Goal: Task Accomplishment & Management: Manage account settings

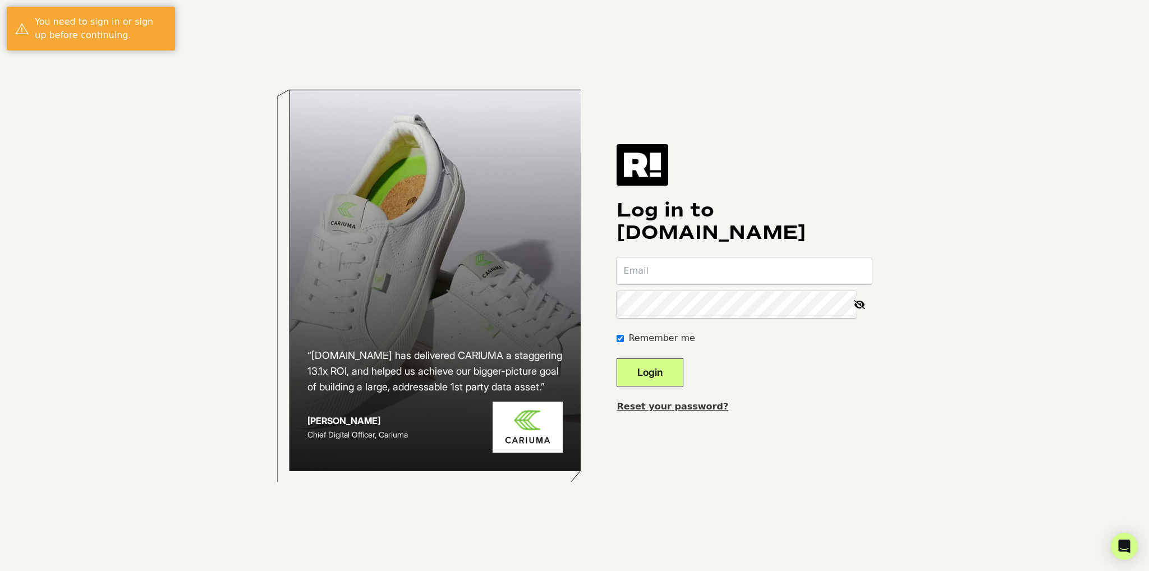
type input "tammy@financewithin.com"
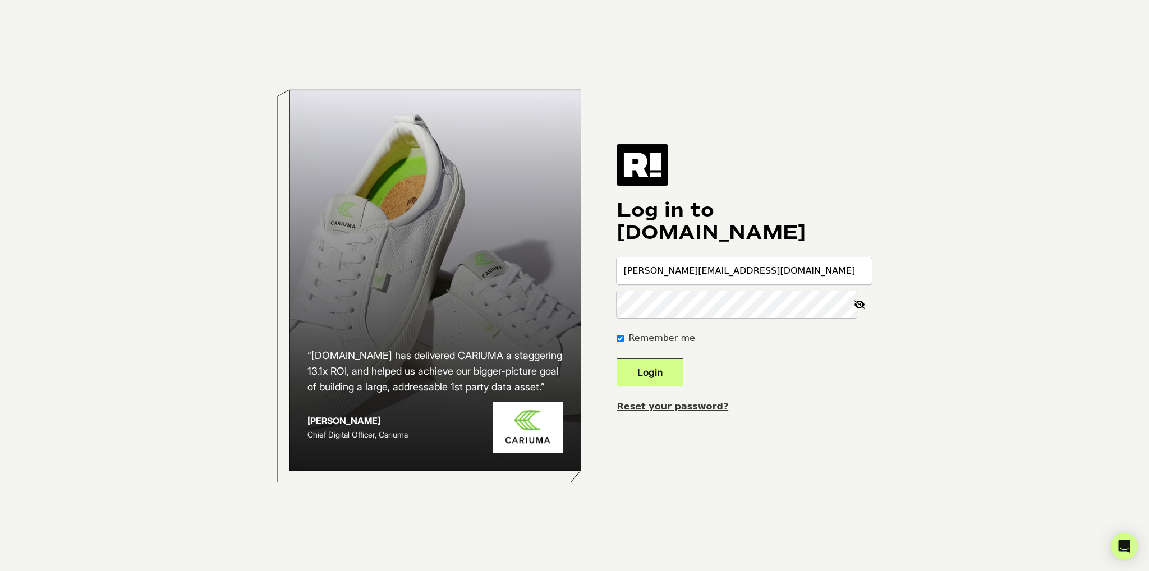
click at [661, 378] on button "Login" at bounding box center [649, 372] width 67 height 28
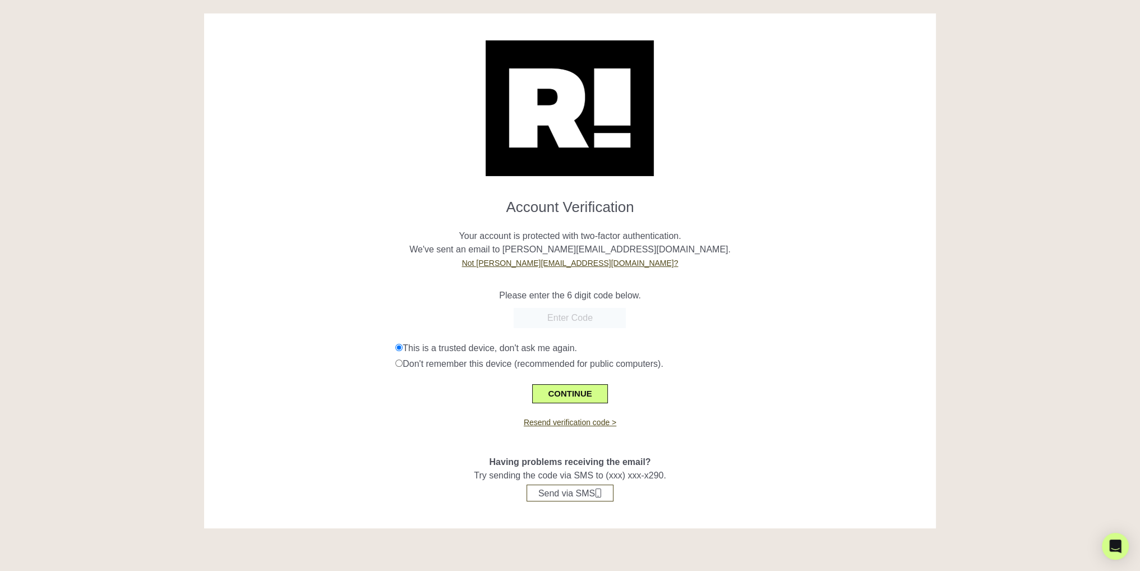
click at [555, 321] on input "text" at bounding box center [570, 318] width 112 height 20
type input "934241"
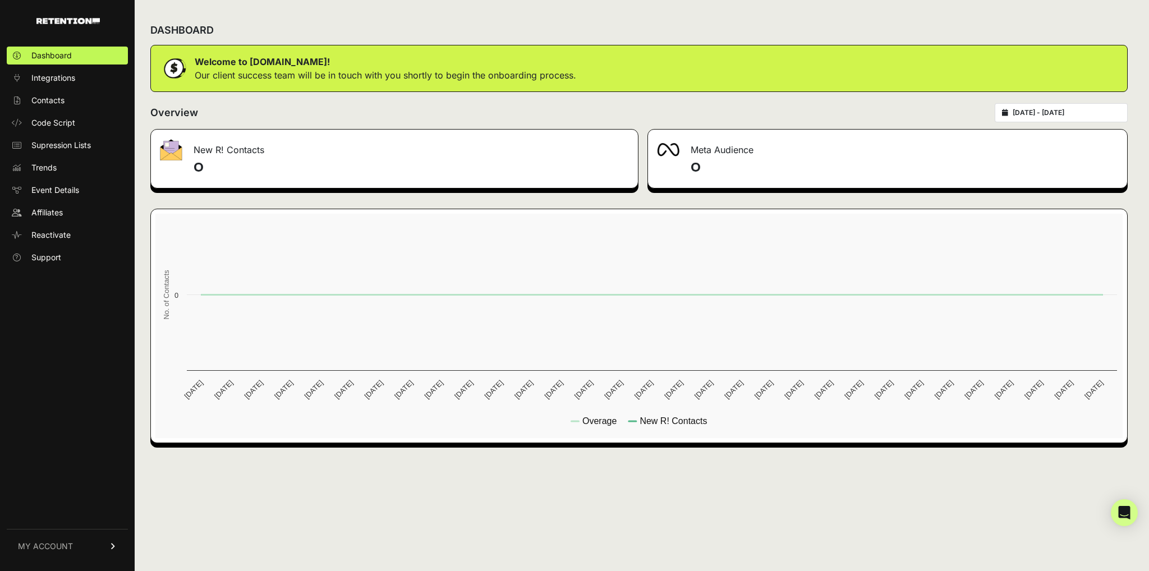
click at [43, 550] on span "MY ACCOUNT" at bounding box center [45, 546] width 55 height 11
click at [61, 505] on link "Billing" at bounding box center [67, 509] width 121 height 18
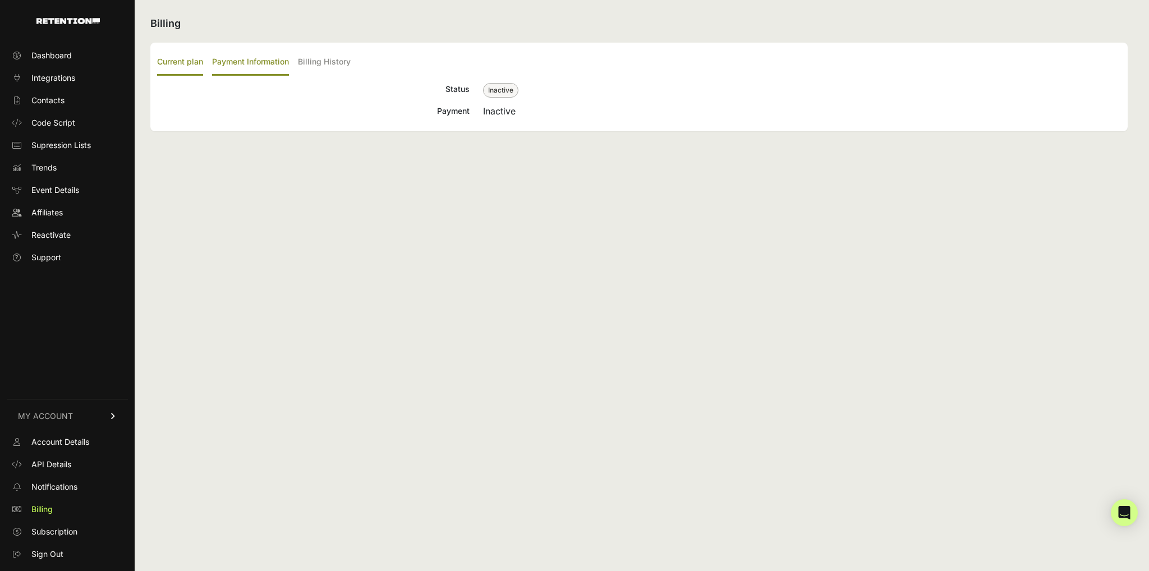
click at [278, 62] on label "Payment Information" at bounding box center [250, 62] width 77 height 26
click at [0, 0] on input "Payment Information" at bounding box center [0, 0] width 0 height 0
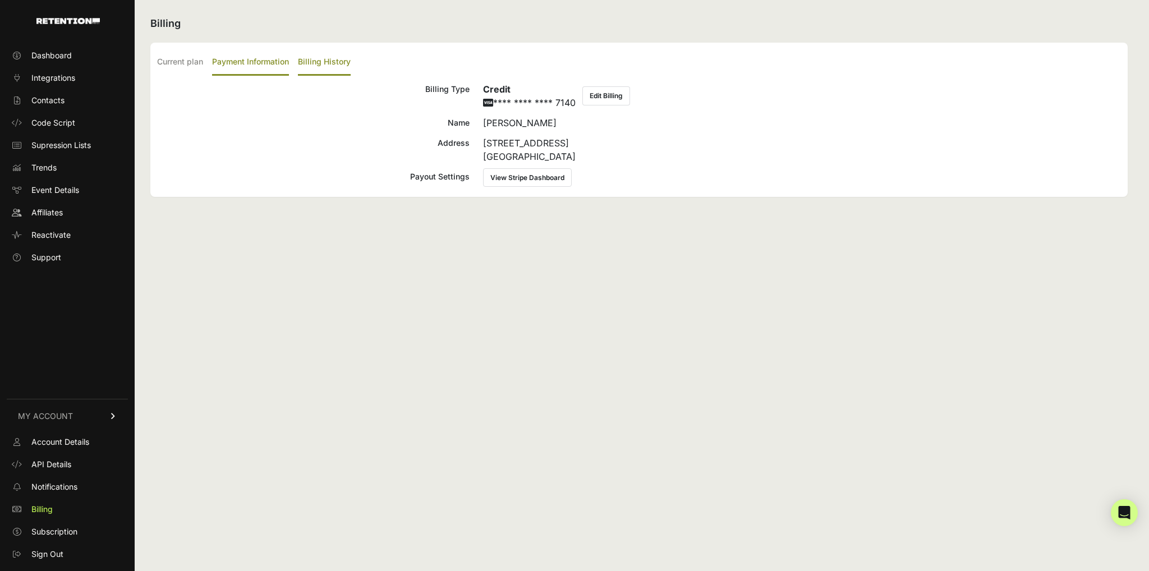
click at [310, 64] on label "Billing History" at bounding box center [324, 62] width 53 height 26
click at [0, 0] on input "Billing History" at bounding box center [0, 0] width 0 height 0
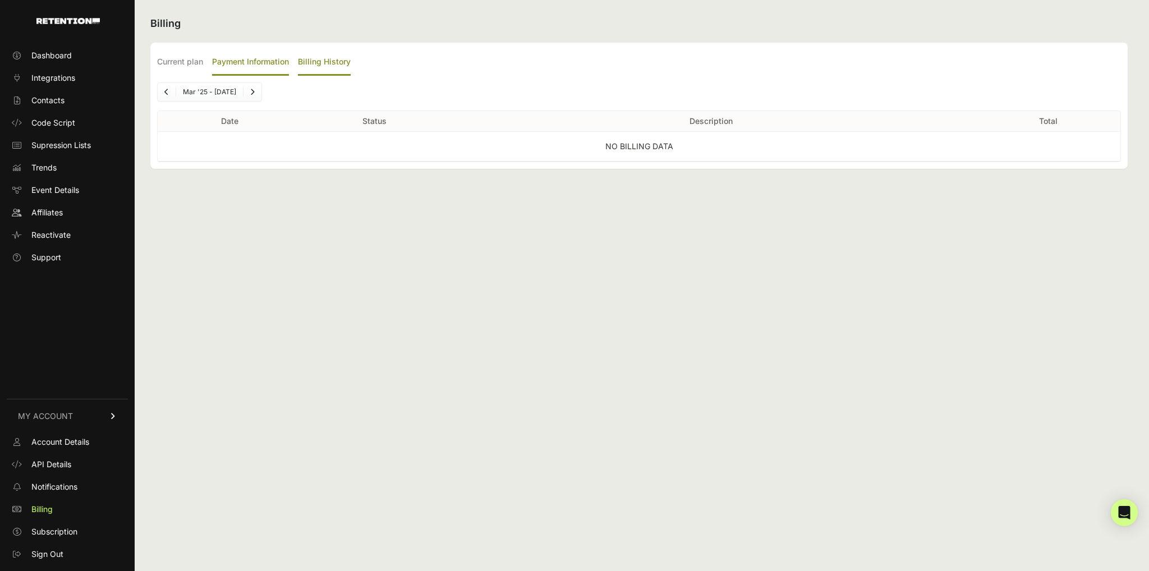
click at [269, 73] on label "Payment Information" at bounding box center [250, 62] width 77 height 26
click at [0, 0] on input "Payment Information" at bounding box center [0, 0] width 0 height 0
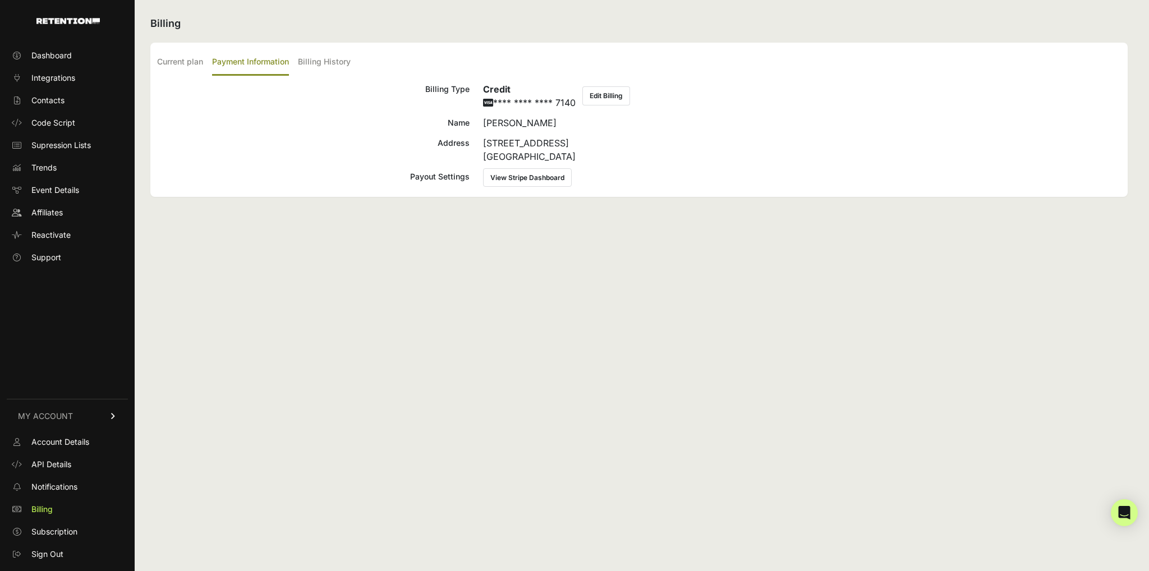
click at [54, 431] on link "MY ACCOUNT" at bounding box center [67, 416] width 121 height 34
drag, startPoint x: 602, startPoint y: 95, endPoint x: 619, endPoint y: 95, distance: 16.8
click at [602, 95] on button "Edit Billing" at bounding box center [606, 95] width 48 height 19
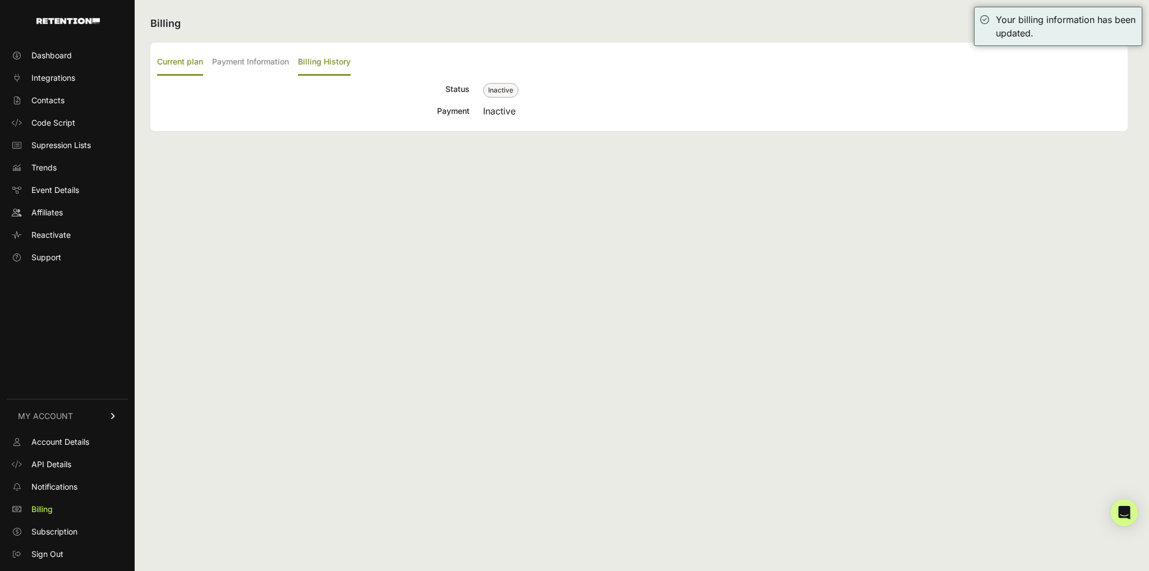
click at [324, 62] on label "Billing History" at bounding box center [324, 62] width 53 height 26
click at [0, 0] on input "Billing History" at bounding box center [0, 0] width 0 height 0
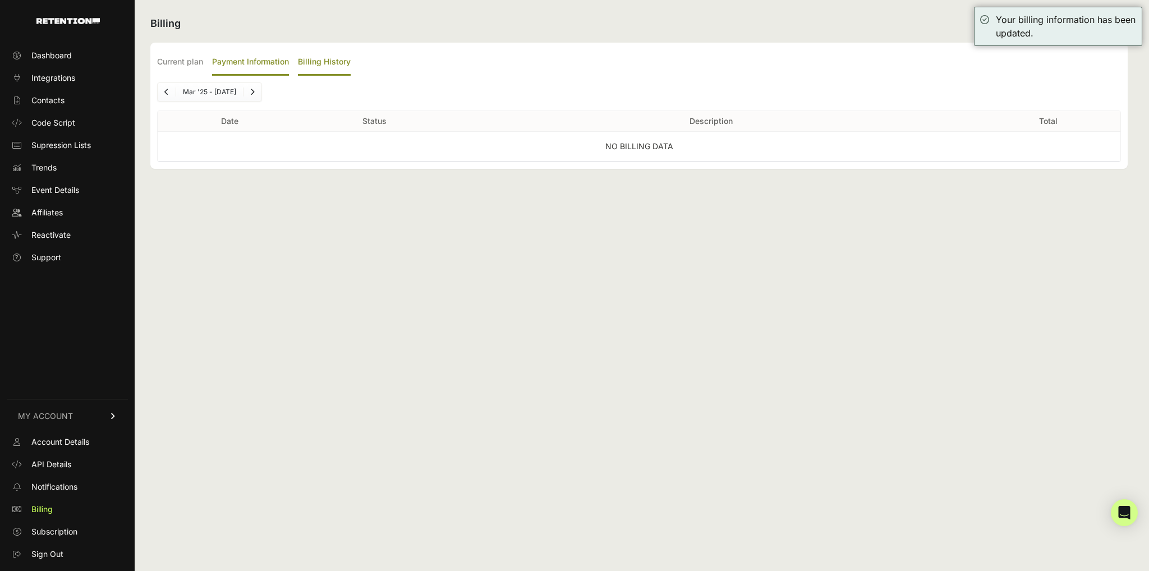
click at [266, 65] on label "Payment Information" at bounding box center [250, 62] width 77 height 26
click at [0, 0] on input "Payment Information" at bounding box center [0, 0] width 0 height 0
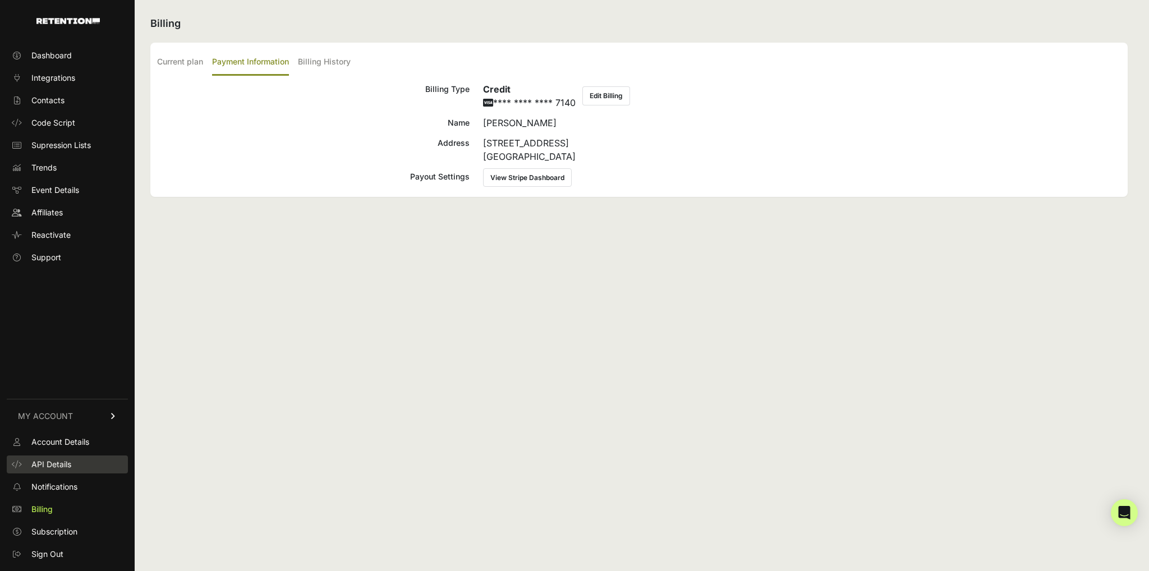
click at [62, 460] on span "API Details" at bounding box center [51, 464] width 40 height 11
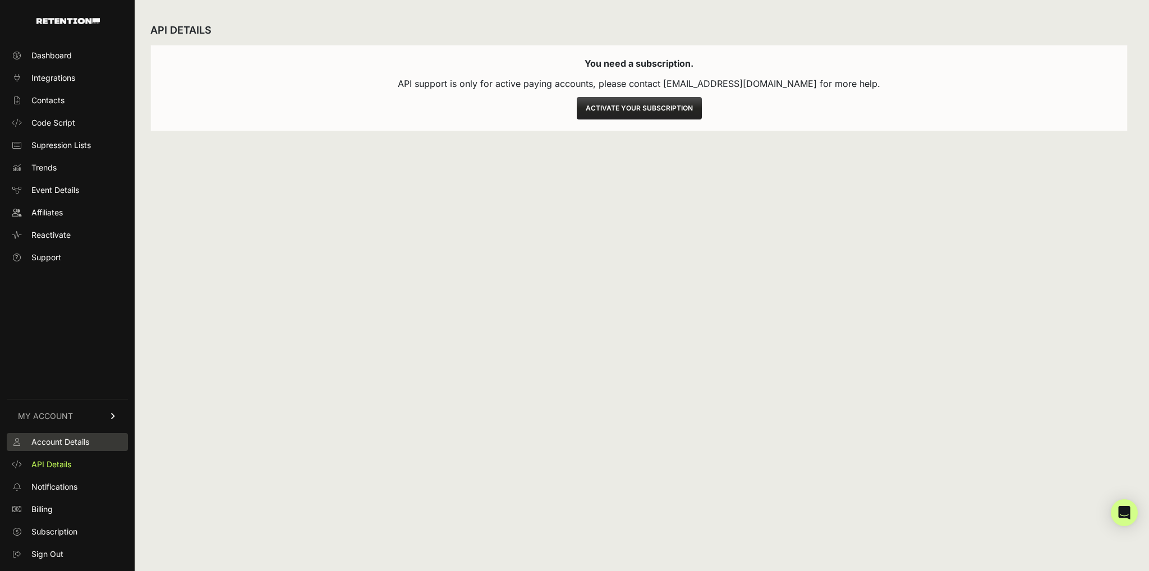
click at [60, 443] on span "Account Details" at bounding box center [60, 441] width 58 height 11
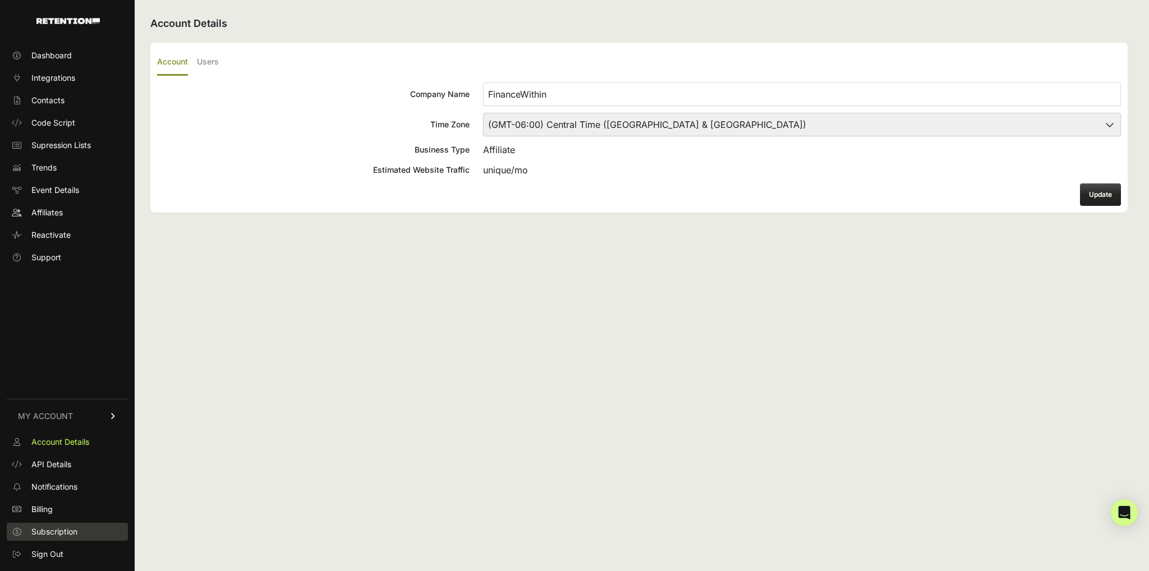
click at [66, 533] on span "Subscription" at bounding box center [54, 531] width 46 height 11
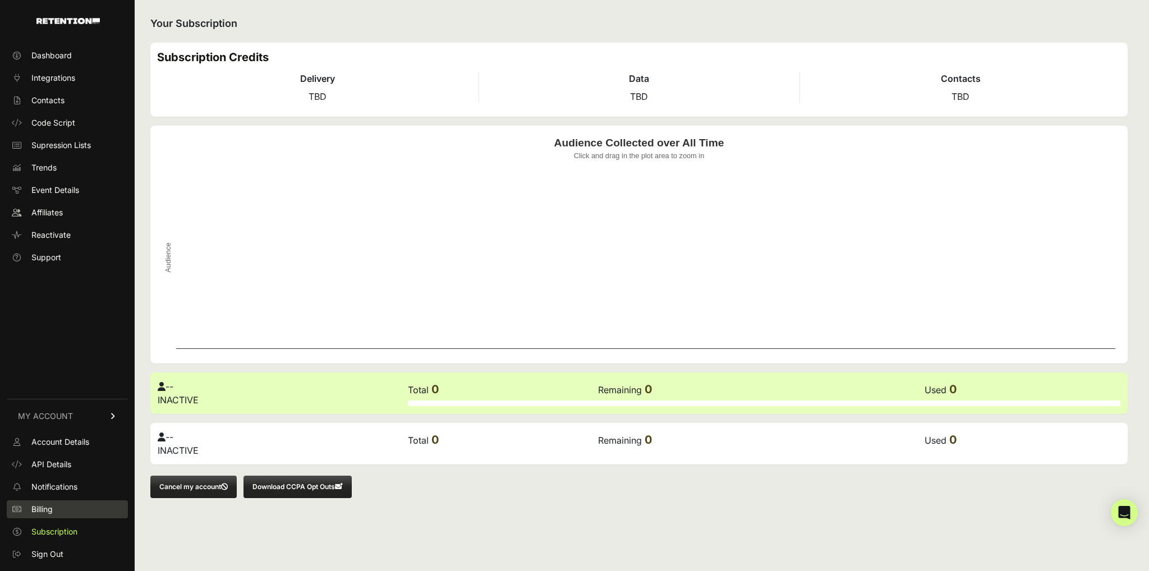
click at [43, 514] on span "Billing" at bounding box center [41, 509] width 21 height 11
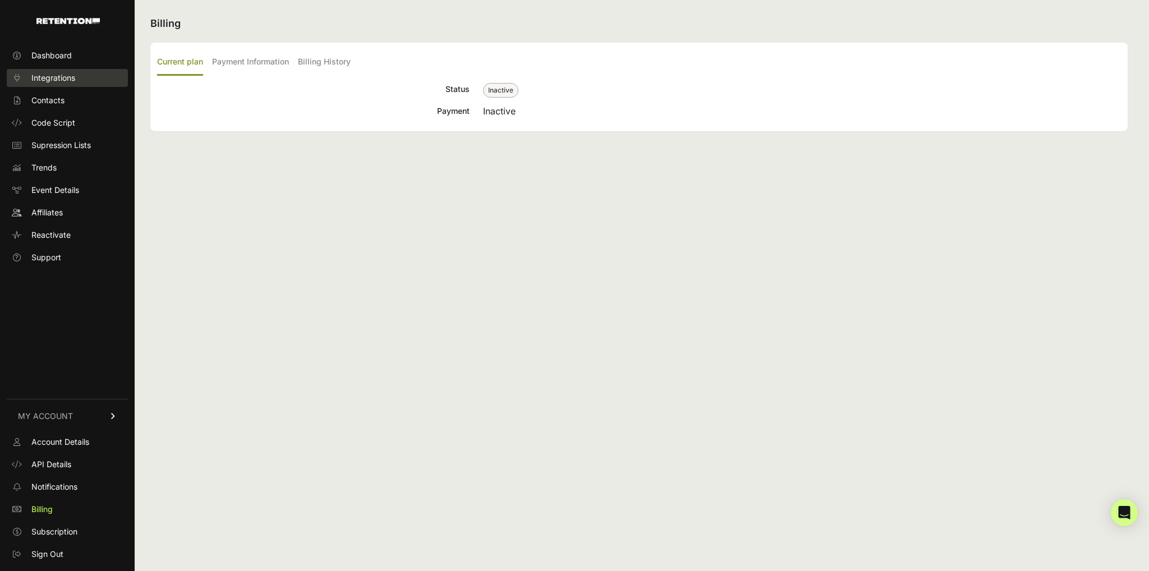
click at [54, 79] on span "Integrations" at bounding box center [53, 77] width 44 height 11
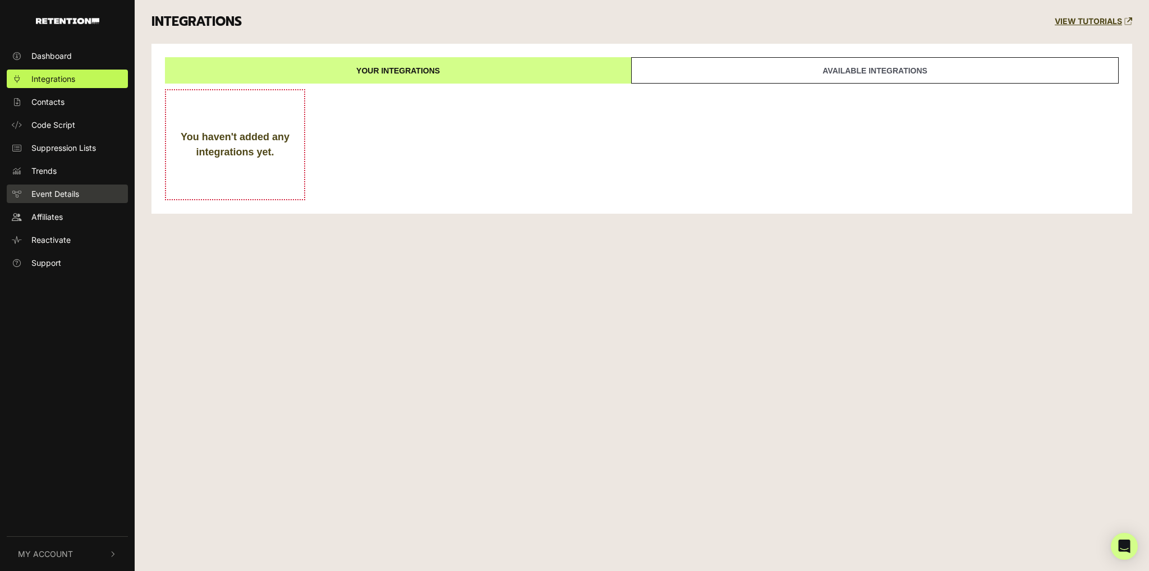
click at [45, 194] on span "Event Details" at bounding box center [55, 194] width 48 height 12
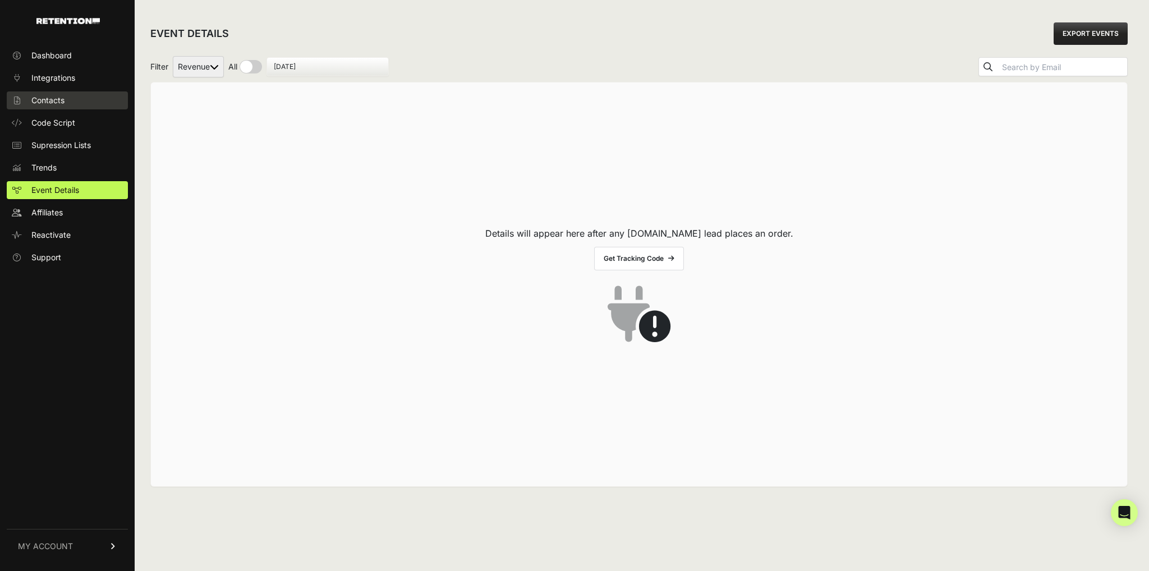
click at [47, 103] on span "Contacts" at bounding box center [47, 100] width 33 height 11
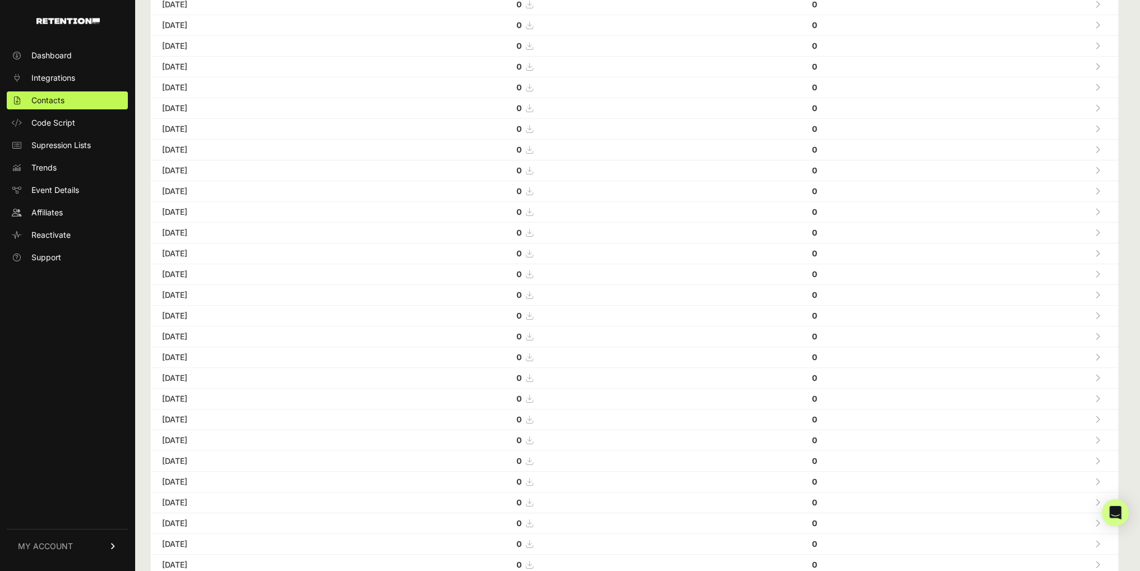
scroll to position [229, 0]
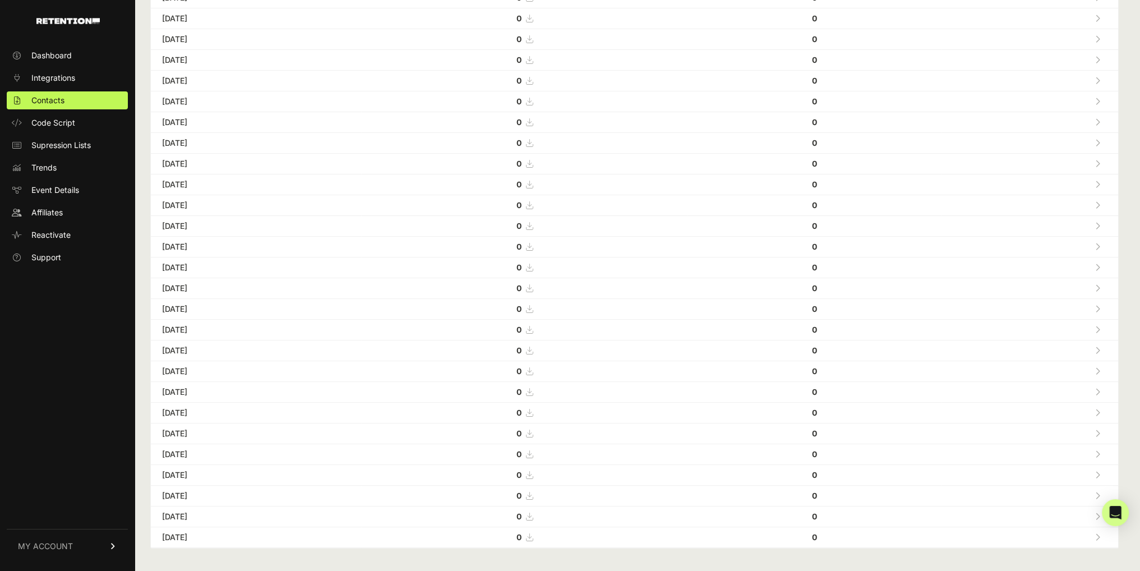
click at [61, 547] on span "MY ACCOUNT" at bounding box center [45, 546] width 55 height 11
click at [51, 509] on span "Billing" at bounding box center [41, 509] width 21 height 11
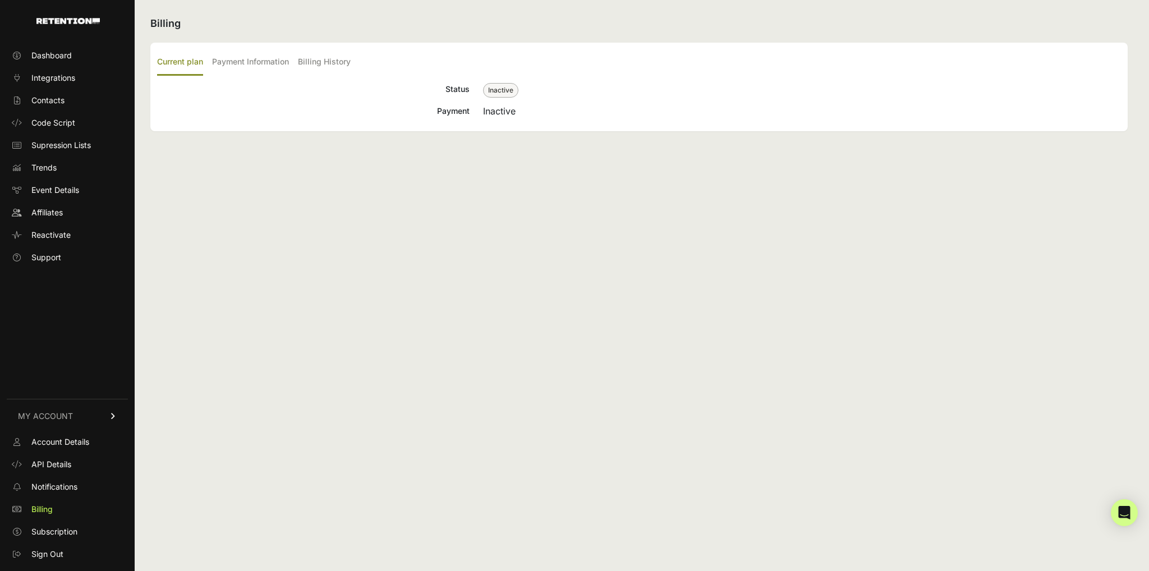
click at [54, 528] on span "Subscription" at bounding box center [54, 531] width 46 height 11
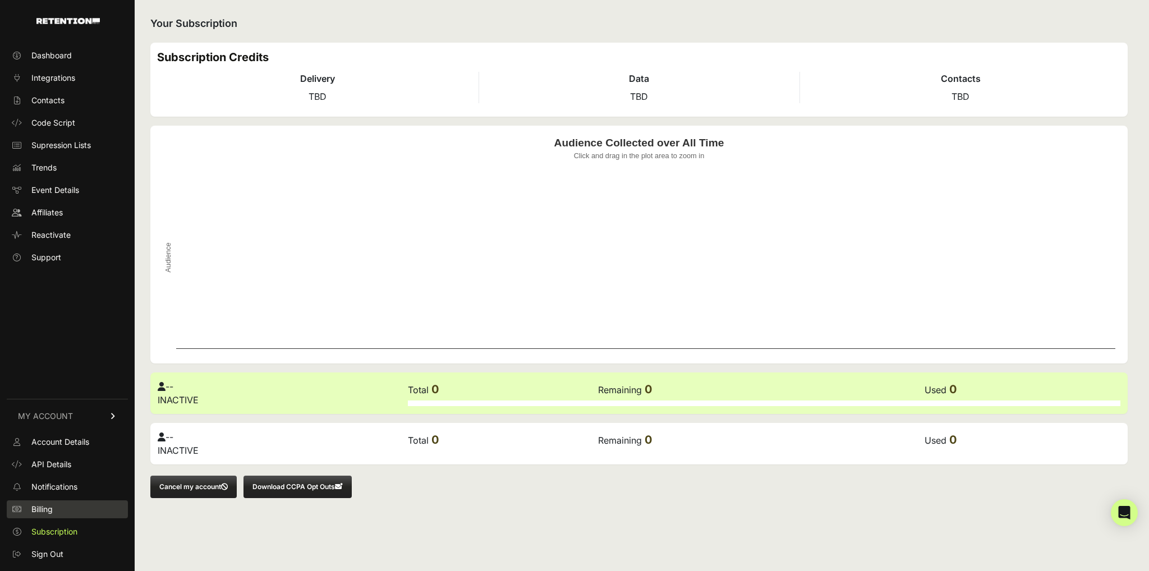
click at [49, 507] on span "Billing" at bounding box center [41, 509] width 21 height 11
click at [58, 486] on span "Notifications" at bounding box center [54, 486] width 46 height 11
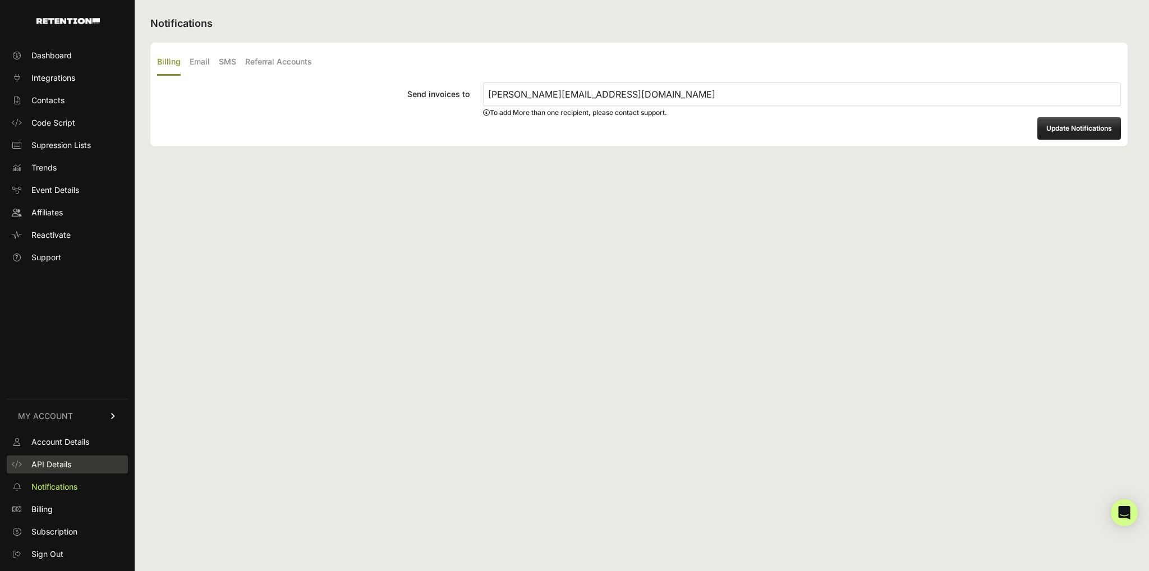
click at [61, 460] on span "API Details" at bounding box center [51, 464] width 40 height 11
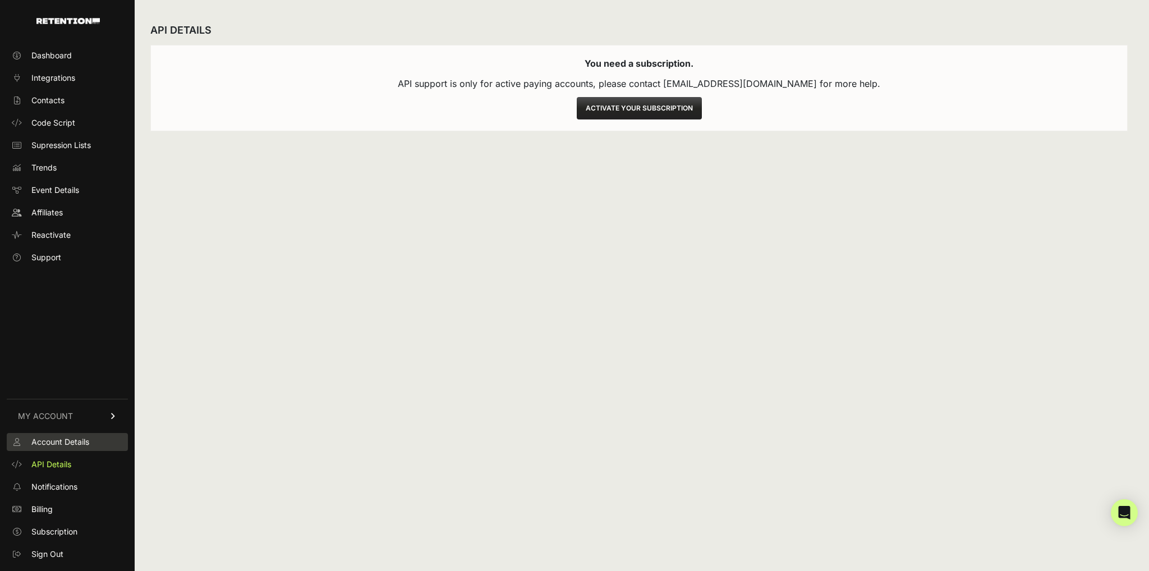
click at [58, 442] on span "Account Details" at bounding box center [60, 441] width 58 height 11
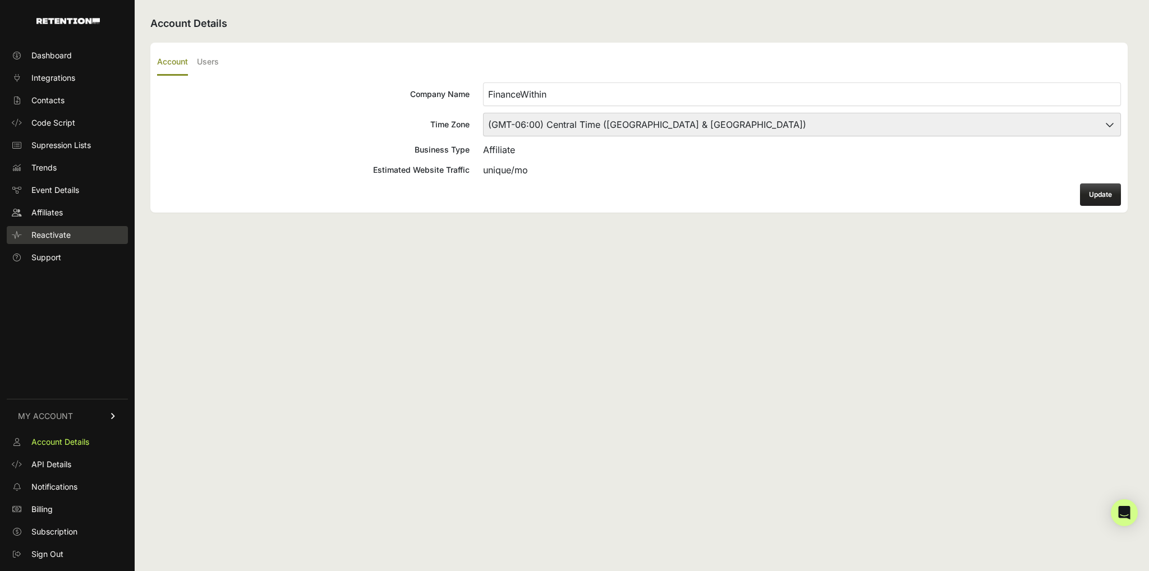
click at [45, 235] on span "Reactivate" at bounding box center [50, 234] width 39 height 11
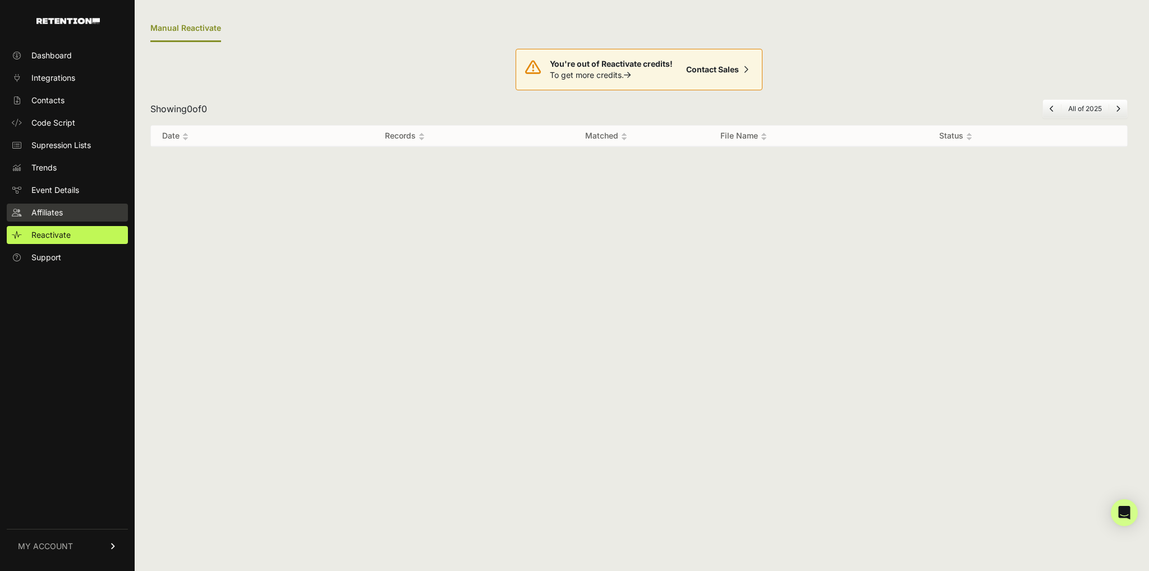
click at [43, 215] on span "Affiliates" at bounding box center [46, 212] width 31 height 11
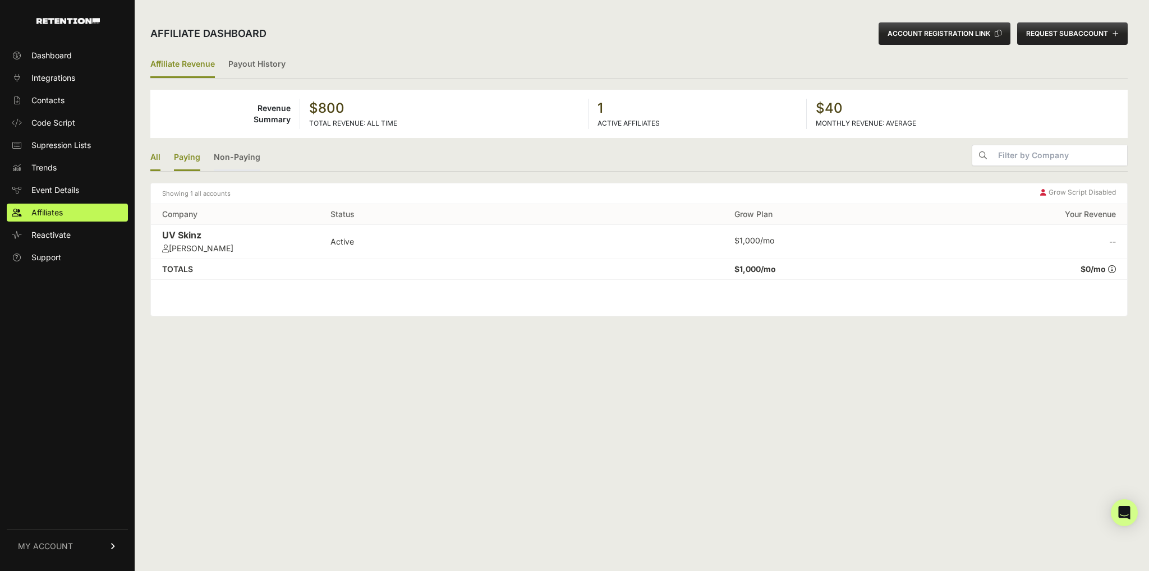
click at [187, 158] on link "Paying" at bounding box center [187, 158] width 26 height 26
click at [246, 63] on link "Payout History" at bounding box center [256, 65] width 57 height 26
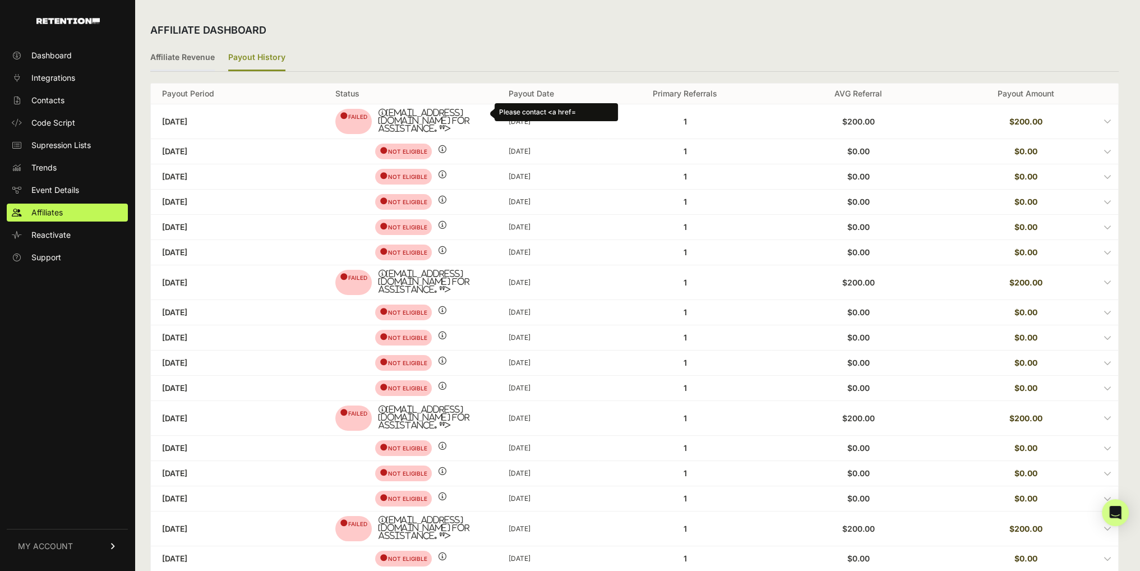
click at [482, 115] on icon "[EMAIL_ADDRESS][DOMAIN_NAME] for assistance. "> Please contact <a href=" at bounding box center [433, 121] width 108 height 24
click at [339, 121] on label at bounding box center [634, 121] width 967 height 34
click at [0, 0] on input "checkbox" at bounding box center [0, 0] width 0 height 0
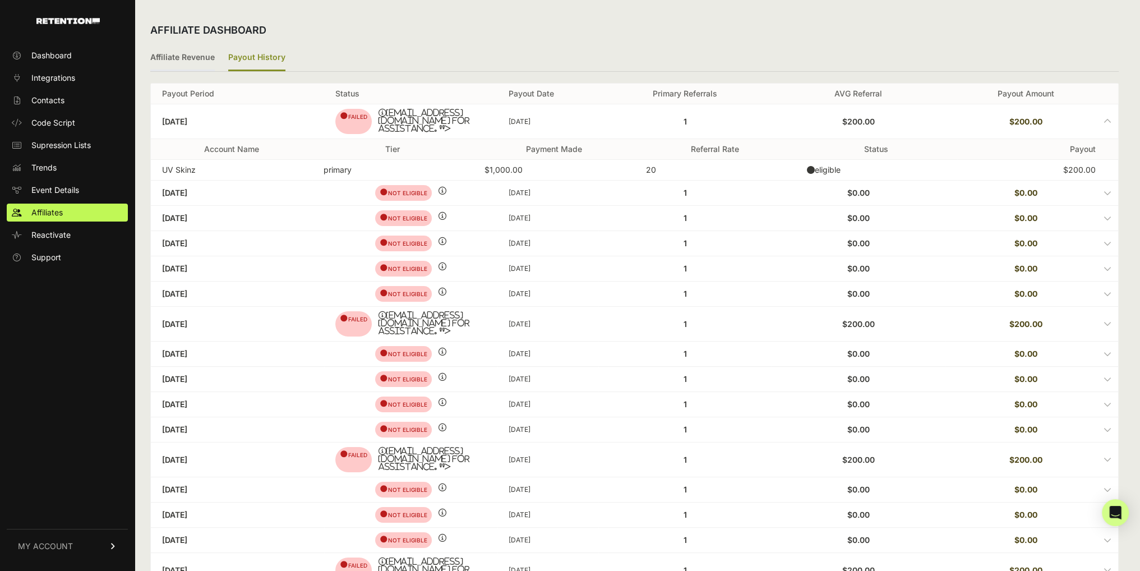
click at [339, 121] on label at bounding box center [634, 121] width 967 height 34
click at [0, 0] on input "checkbox" at bounding box center [0, 0] width 0 height 0
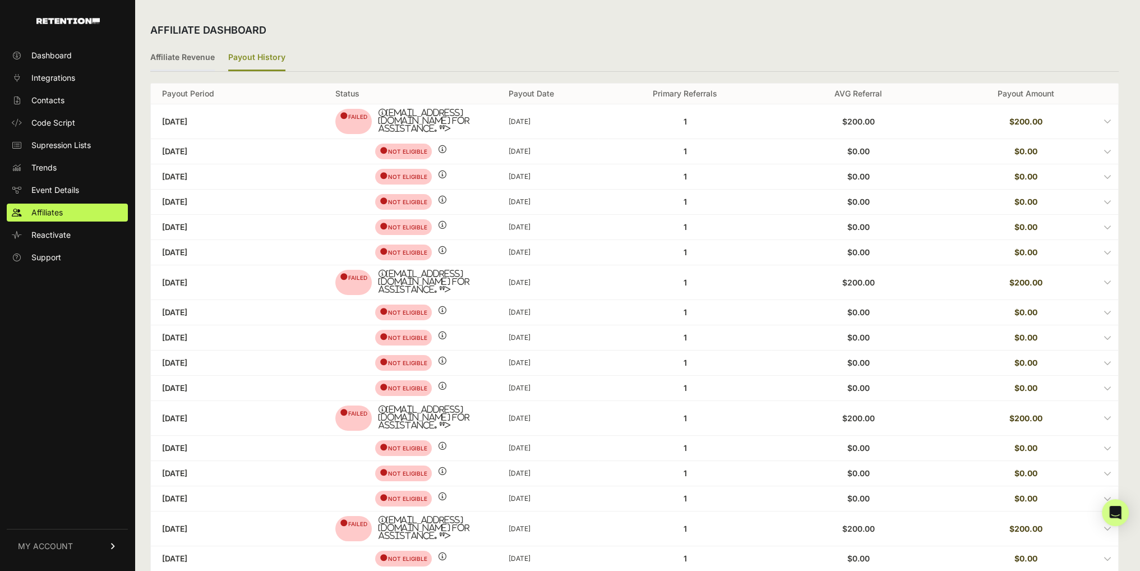
click at [339, 121] on label at bounding box center [634, 121] width 967 height 34
click at [0, 0] on input "checkbox" at bounding box center [0, 0] width 0 height 0
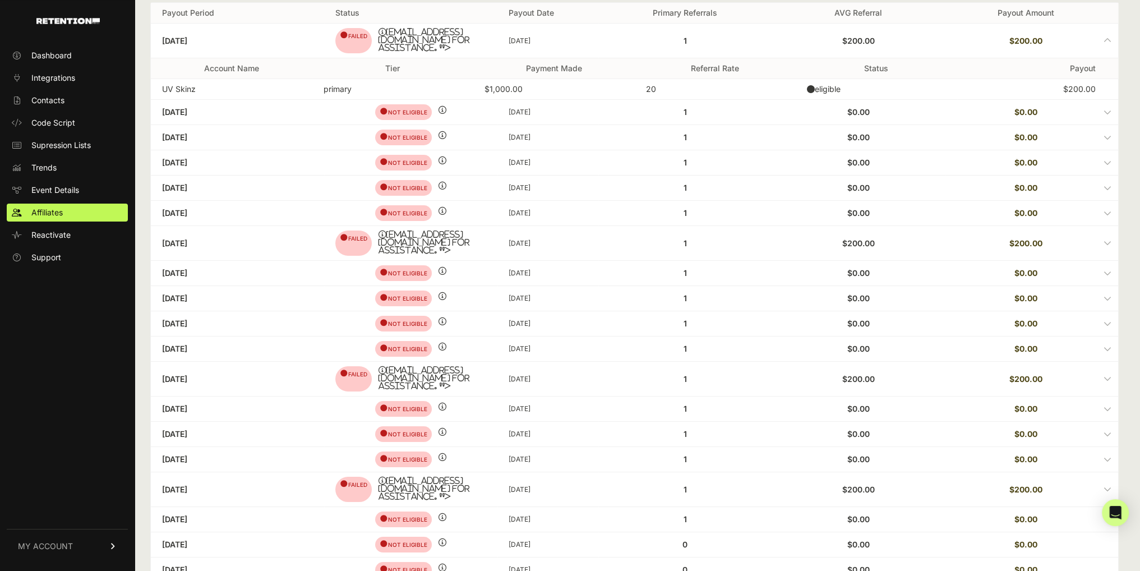
scroll to position [25, 0]
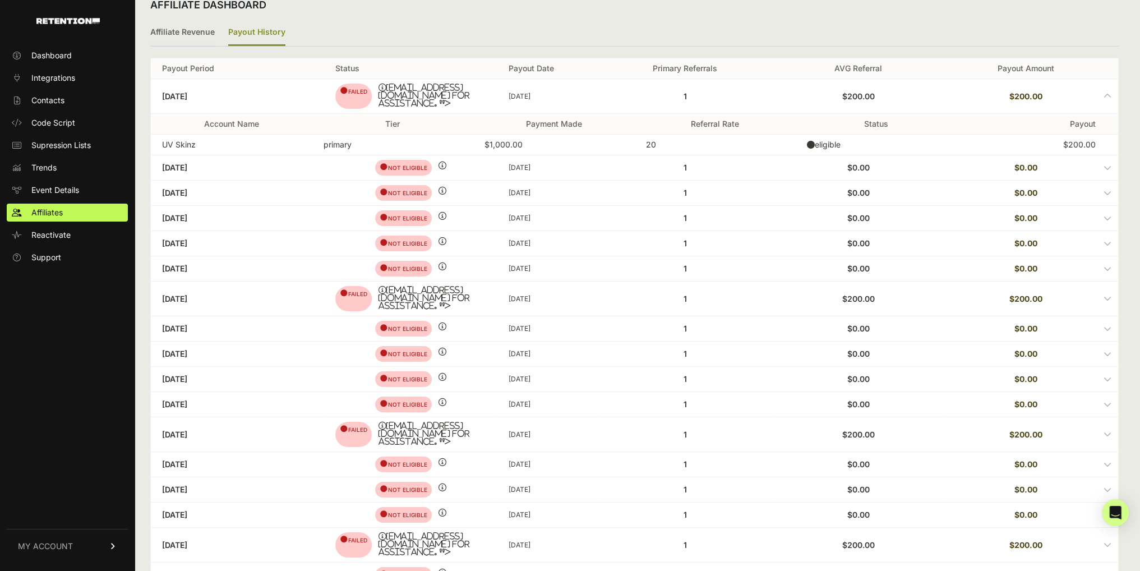
click at [49, 223] on ul "Dashboard Integrations Contacts Code Script Supression Lists Trends Event Detai…" at bounding box center [67, 157] width 121 height 220
click at [49, 219] on link "Affiliates" at bounding box center [67, 213] width 121 height 18
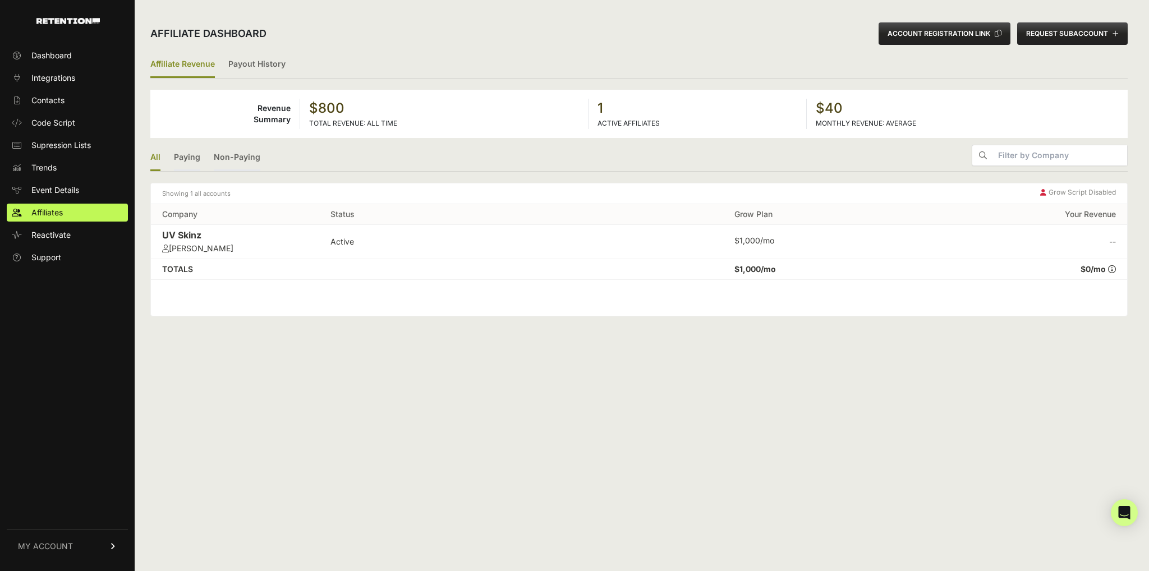
click at [215, 240] on div "UV Skinz" at bounding box center [235, 235] width 146 height 13
click at [184, 234] on div "UV Skinz" at bounding box center [235, 235] width 146 height 13
